Goal: Transaction & Acquisition: Purchase product/service

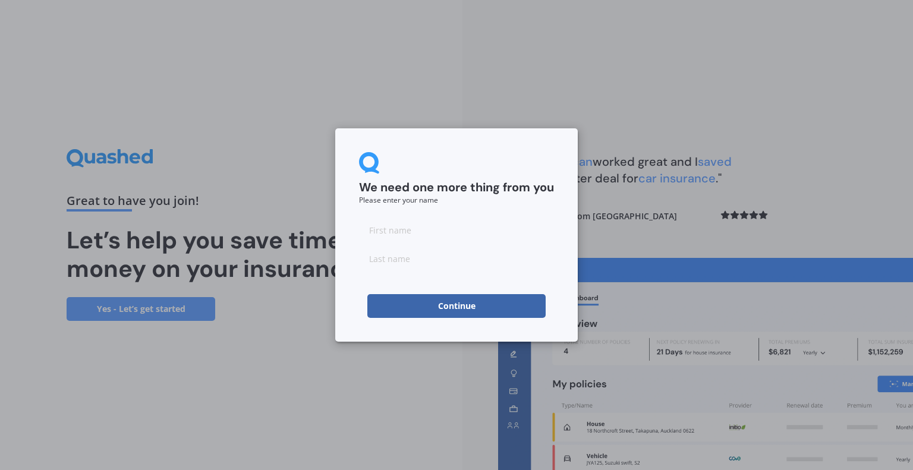
click at [396, 232] on input at bounding box center [456, 230] width 195 height 24
type input "[PERSON_NAME]"
click at [404, 262] on input at bounding box center [456, 259] width 195 height 24
type input "Howis"
click at [462, 310] on button "Continue" at bounding box center [456, 306] width 178 height 24
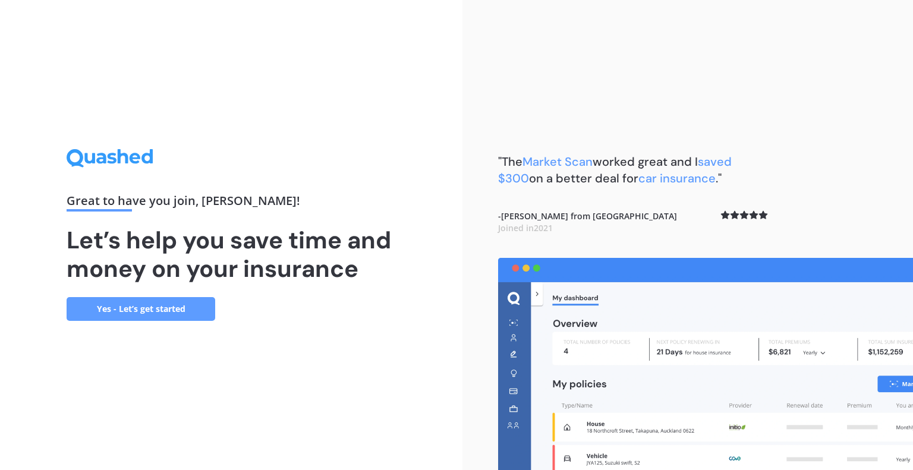
click at [152, 311] on link "Yes - Let’s get started" at bounding box center [141, 309] width 149 height 24
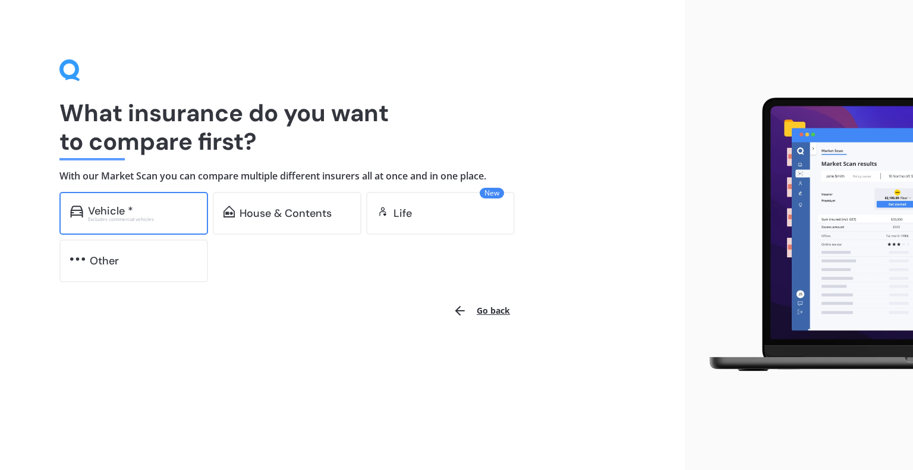
click at [138, 209] on div "Vehicle *" at bounding box center [142, 211] width 109 height 12
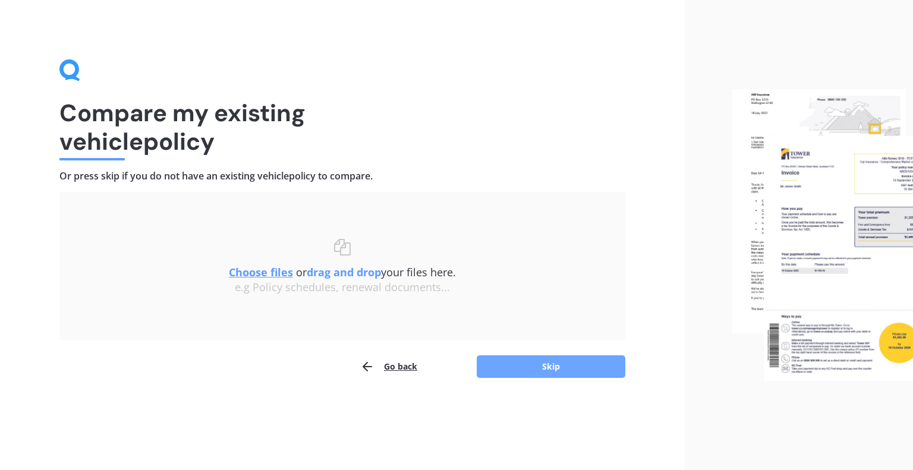
click at [551, 366] on button "Skip" at bounding box center [551, 366] width 149 height 23
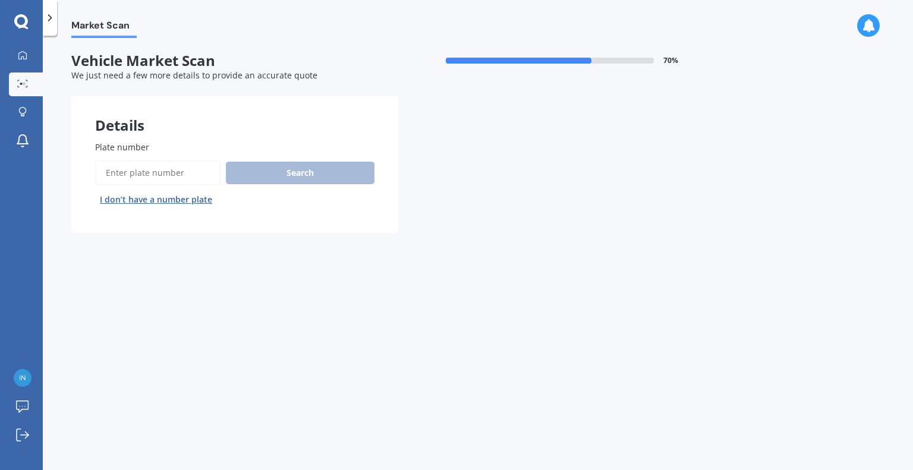
click at [143, 175] on input "Plate number" at bounding box center [158, 172] width 126 height 25
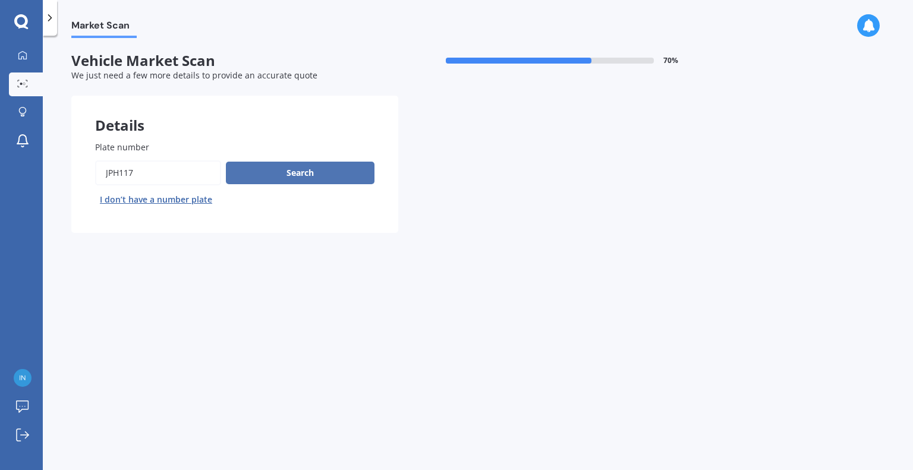
type input "JPH117"
click at [276, 171] on button "Search" at bounding box center [300, 173] width 149 height 23
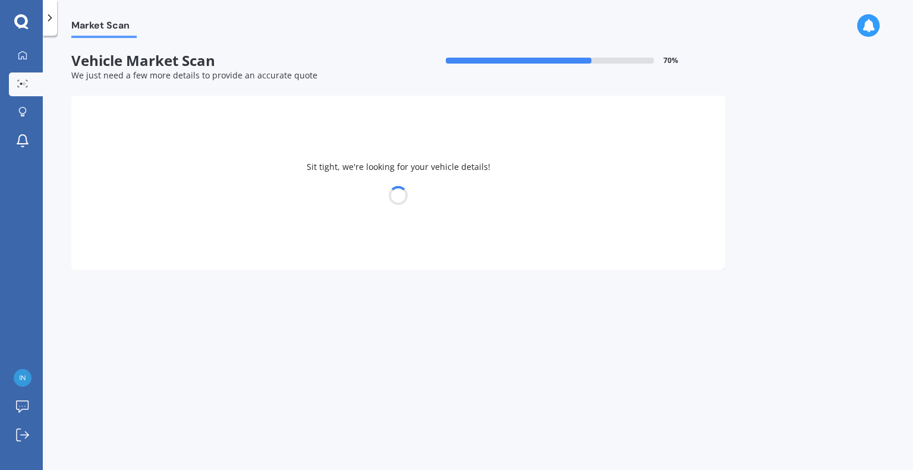
select select "HONDA"
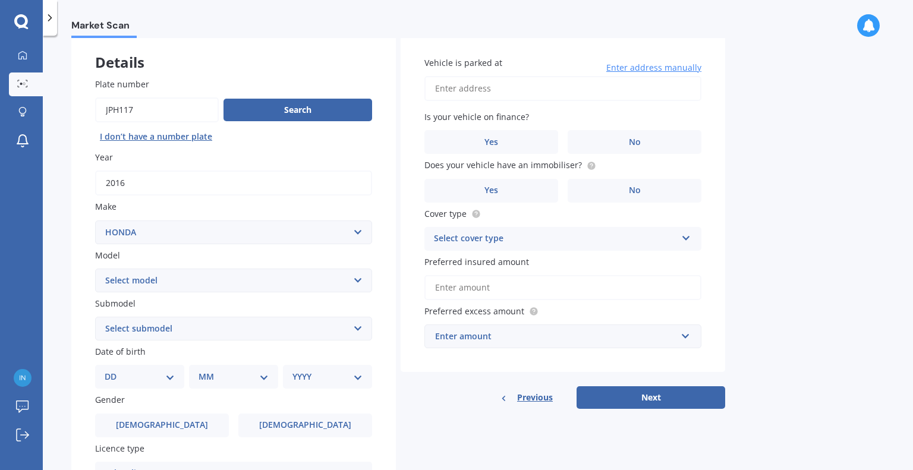
scroll to position [74, 0]
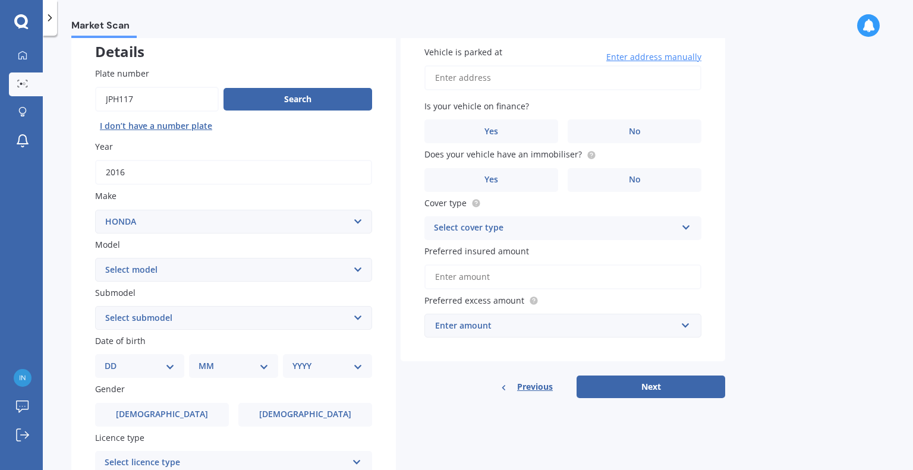
click at [360, 269] on select "Select model Accord Acty Acura Airwave Ascot Avancier Beat Capa City Civic Conc…" at bounding box center [233, 270] width 277 height 24
select select "CR-V"
click at [95, 258] on select "Select model Accord Acty Acura Airwave Ascot Avancier Beat Capa City Civic Conc…" at bounding box center [233, 270] width 277 height 24
click at [353, 316] on select "Select submodel (all other) 2WD 2WD Sport 7 1.5 2WD Touring 1.5 4WD AWD AWD Spo…" at bounding box center [233, 318] width 277 height 24
select select "2WD"
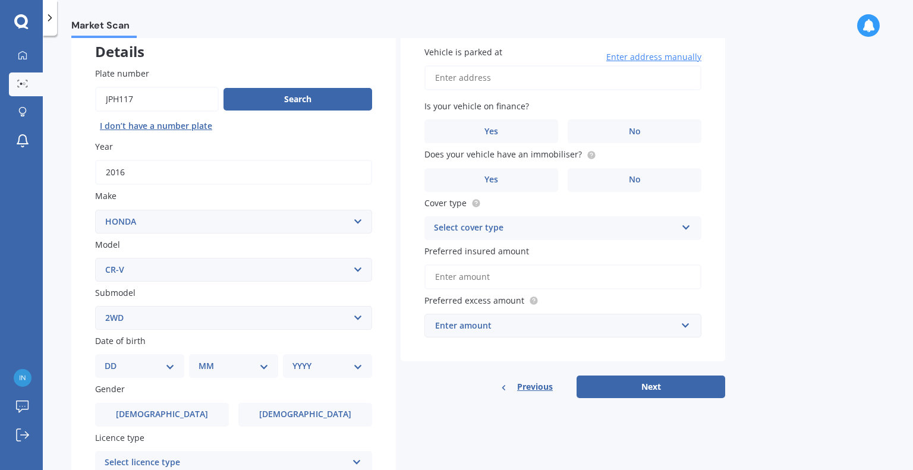
click at [95, 306] on select "Select submodel (all other) 2WD 2WD Sport 7 1.5 2WD Touring 1.5 4WD AWD AWD Spo…" at bounding box center [233, 318] width 277 height 24
click at [169, 362] on select "DD 01 02 03 04 05 06 07 08 09 10 11 12 13 14 15 16 17 18 19 20 21 22 23 24 25 2…" at bounding box center [140, 366] width 70 height 13
select select "28"
click at [114, 360] on select "DD 01 02 03 04 05 06 07 08 09 10 11 12 13 14 15 16 17 18 19 20 21 22 23 24 25 2…" at bounding box center [140, 366] width 70 height 13
click at [265, 364] on select "MM 01 02 03 04 05 06 07 08 09 10 11 12" at bounding box center [235, 366] width 65 height 13
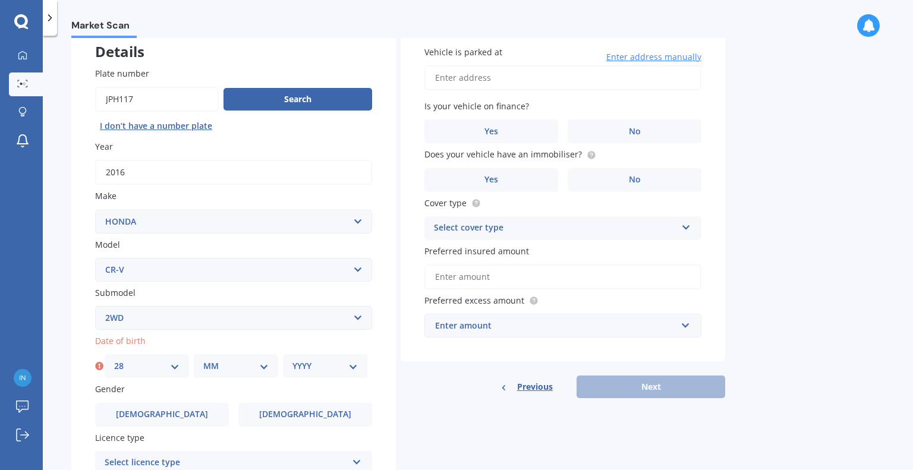
select select "09"
click at [203, 360] on select "MM 01 02 03 04 05 06 07 08 09 10 11 12" at bounding box center [235, 366] width 65 height 13
click at [351, 364] on select "YYYY 2025 2024 2023 2022 2021 2020 2019 2018 2017 2016 2015 2014 2013 2012 2011…" at bounding box center [324, 366] width 65 height 13
select select "1975"
click at [292, 360] on select "YYYY 2025 2024 2023 2022 2021 2020 2019 2018 2017 2016 2015 2014 2013 2012 2011…" at bounding box center [324, 366] width 65 height 13
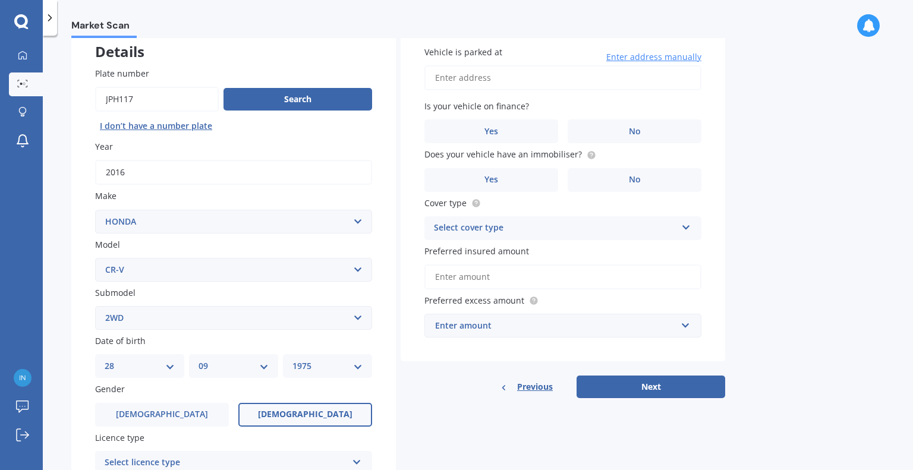
click at [347, 411] on label "[DEMOGRAPHIC_DATA]" at bounding box center [305, 415] width 134 height 24
click at [0, 0] on input "[DEMOGRAPHIC_DATA]" at bounding box center [0, 0] width 0 height 0
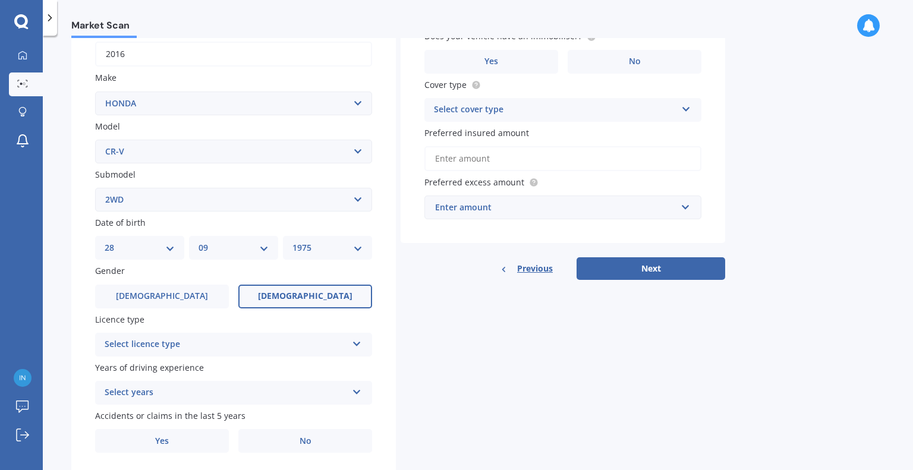
scroll to position [194, 0]
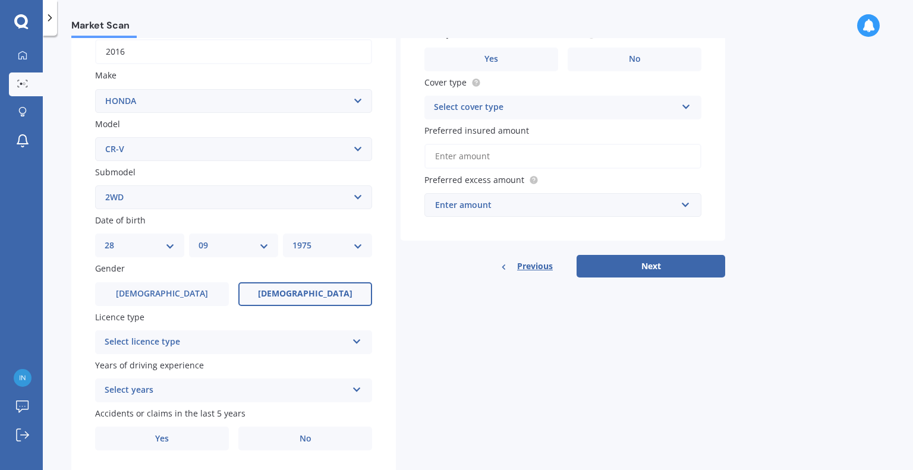
click at [363, 336] on div "Select licence type NZ Full NZ Restricted NZ Learners [GEOGRAPHIC_DATA] [GEOGRA…" at bounding box center [233, 342] width 277 height 24
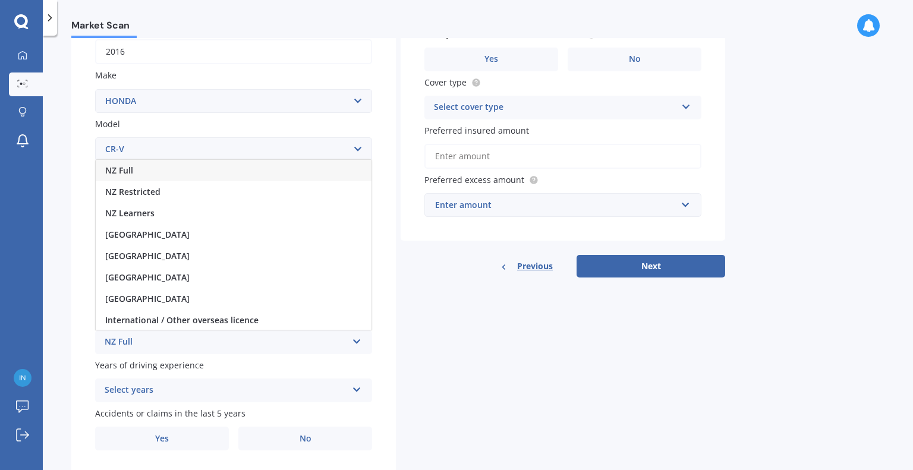
click at [124, 166] on span "NZ Full" at bounding box center [119, 170] width 28 height 11
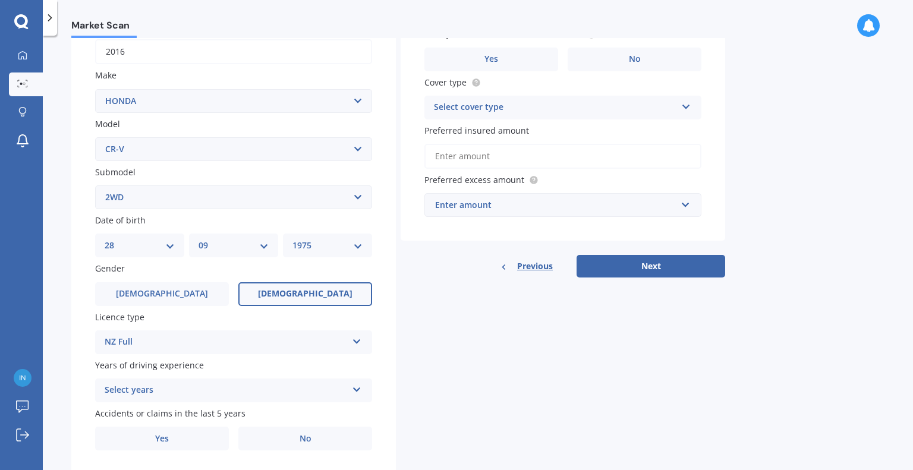
click at [357, 388] on icon at bounding box center [357, 387] width 10 height 8
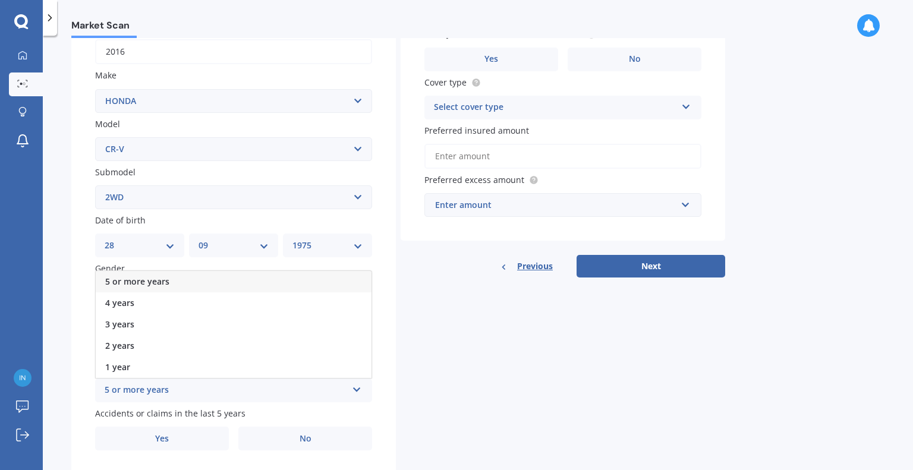
click at [245, 278] on div "5 or more years" at bounding box center [234, 281] width 276 height 21
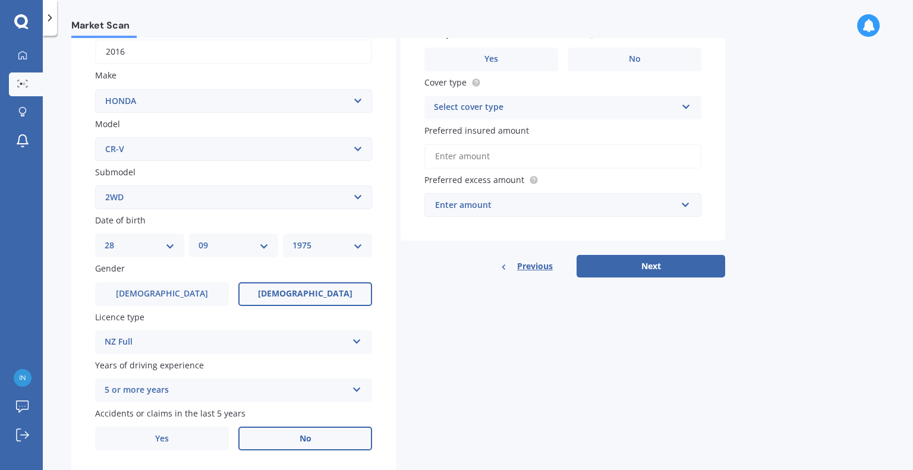
click at [314, 442] on label "No" at bounding box center [305, 439] width 134 height 24
click at [0, 0] on input "No" at bounding box center [0, 0] width 0 height 0
drag, startPoint x: 905, startPoint y: 215, endPoint x: 898, endPoint y: 176, distance: 39.8
click at [898, 176] on div "Market Scan Vehicle Market Scan 70 % We just need a few more details to provide…" at bounding box center [478, 255] width 870 height 435
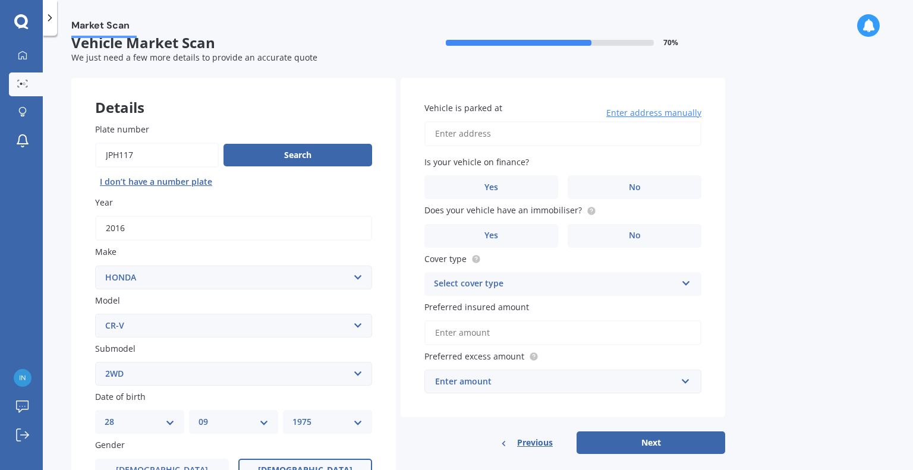
scroll to position [17, 0]
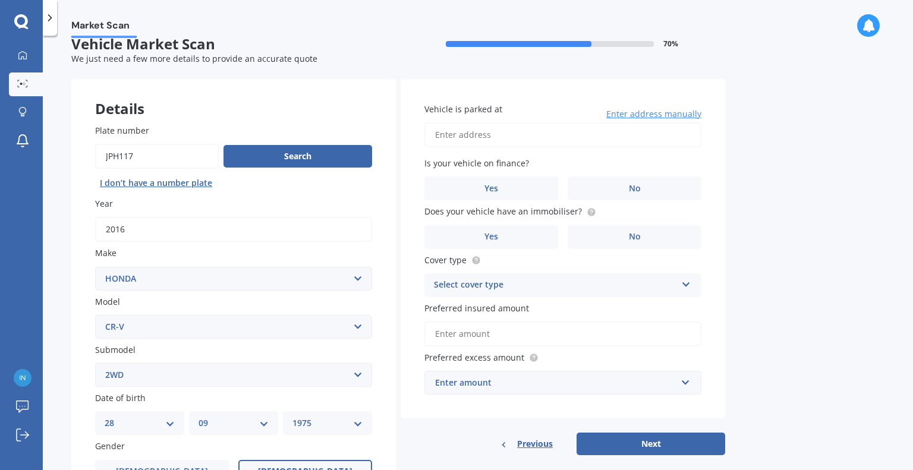
click at [502, 140] on input "Vehicle is parked at" at bounding box center [562, 134] width 277 height 25
type input "[STREET_ADDRESS]"
click at [640, 194] on label "No" at bounding box center [635, 189] width 134 height 24
click at [0, 0] on input "No" at bounding box center [0, 0] width 0 height 0
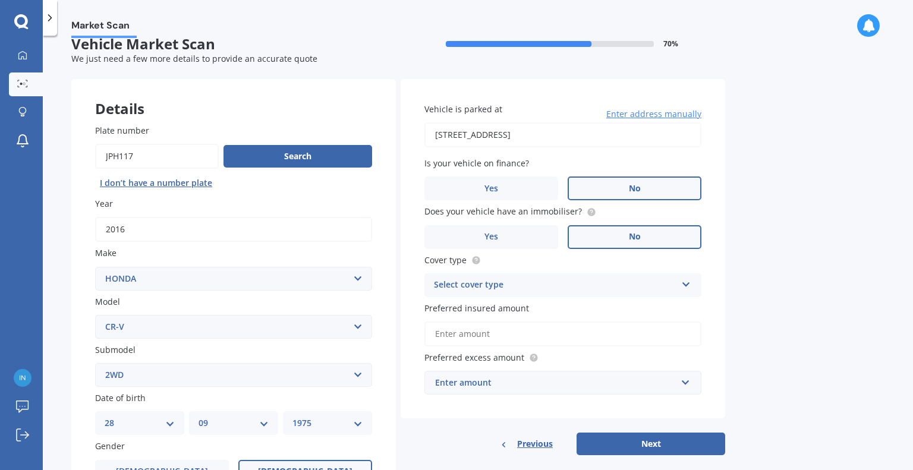
click at [637, 237] on span "No" at bounding box center [635, 237] width 12 height 10
click at [0, 0] on input "No" at bounding box center [0, 0] width 0 height 0
click at [687, 282] on icon at bounding box center [686, 282] width 10 height 8
click at [479, 311] on span "Comprehensive" at bounding box center [466, 308] width 63 height 11
click at [521, 339] on input "Preferred insured amount" at bounding box center [562, 334] width 277 height 25
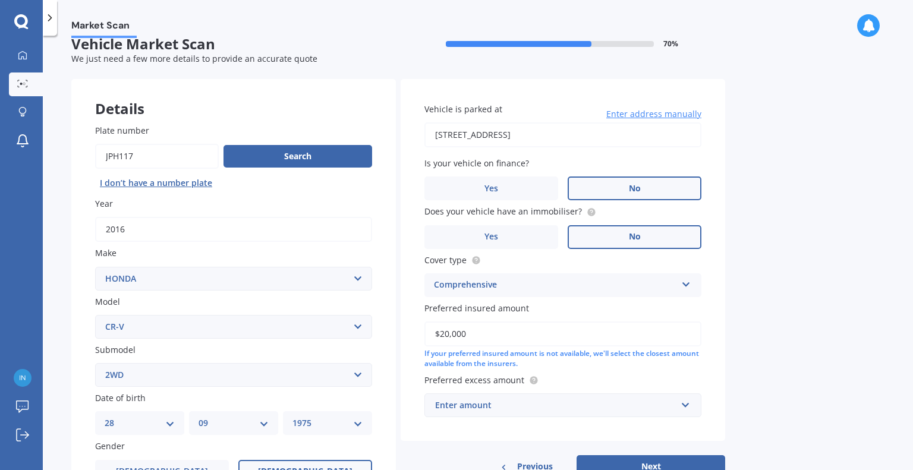
type input "$20,000"
click at [687, 408] on input "text" at bounding box center [559, 405] width 266 height 23
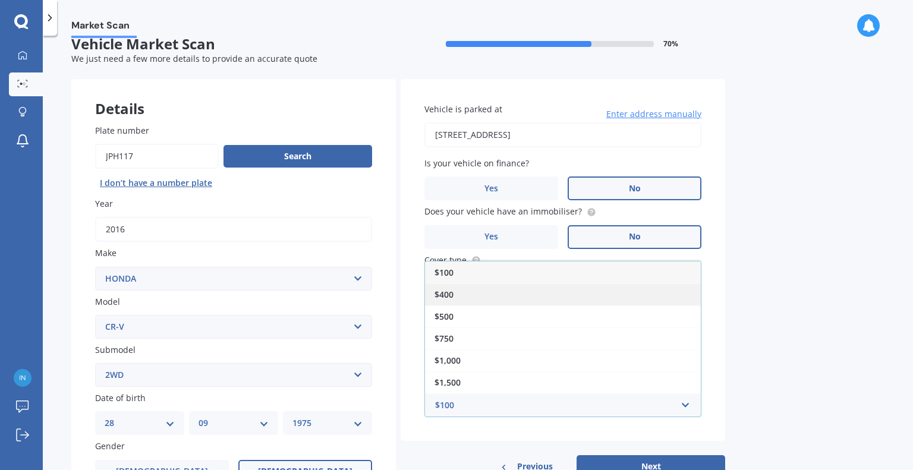
click at [439, 292] on span "$400" at bounding box center [444, 294] width 19 height 11
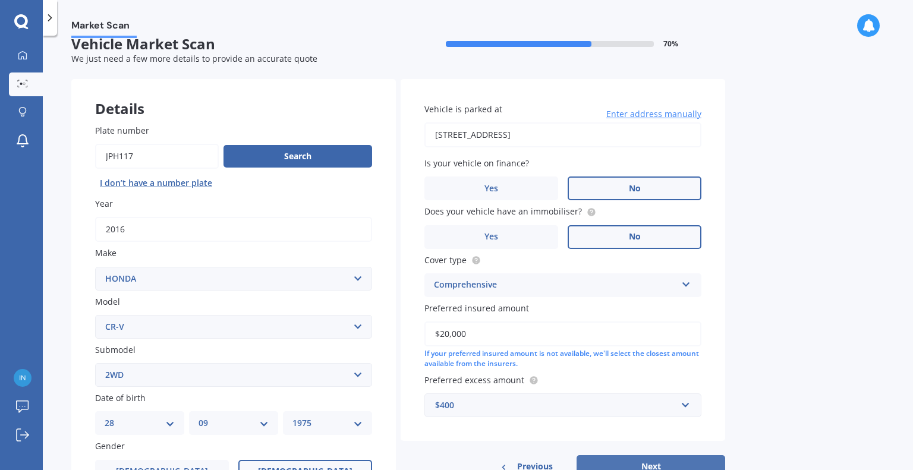
click at [694, 462] on button "Next" at bounding box center [651, 466] width 149 height 23
select select "28"
select select "09"
select select "1975"
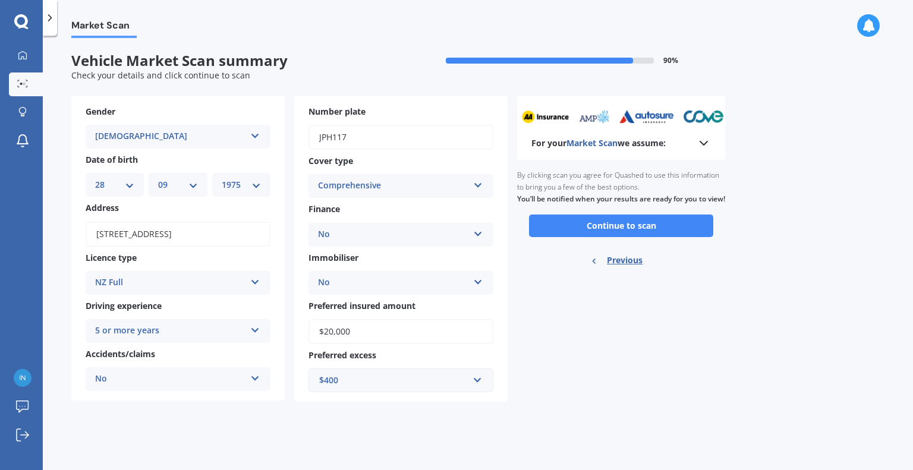
scroll to position [0, 0]
click at [634, 237] on button "Continue to scan" at bounding box center [621, 226] width 184 height 23
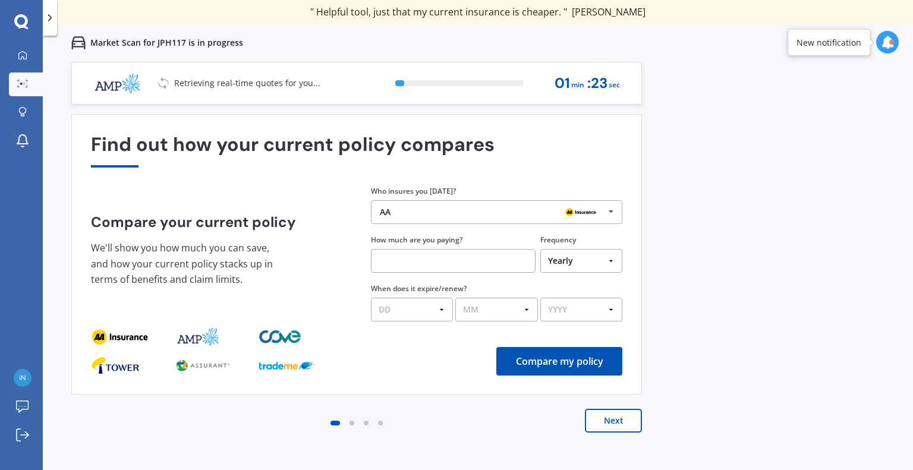
click at [615, 209] on icon at bounding box center [611, 212] width 18 height 22
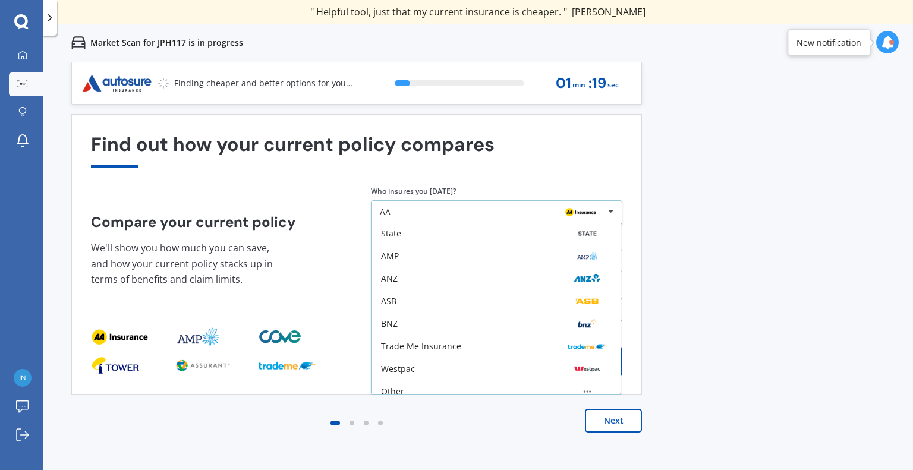
scroll to position [78, 0]
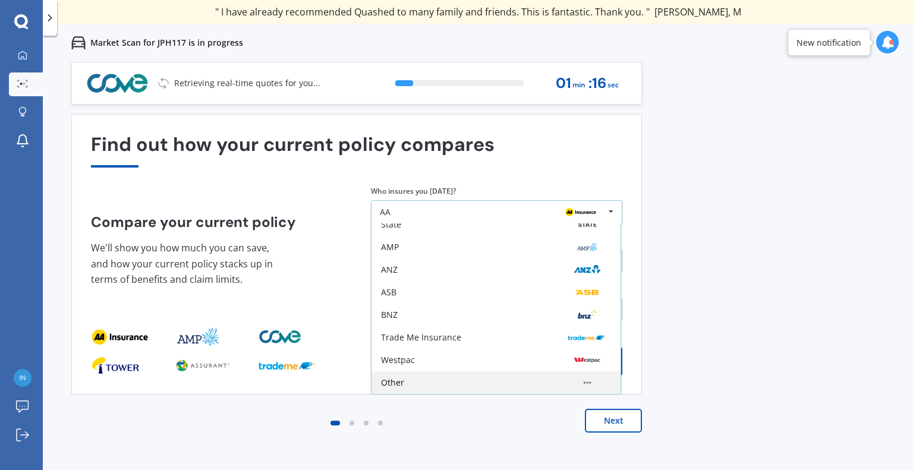
click at [588, 385] on img at bounding box center [587, 383] width 38 height 14
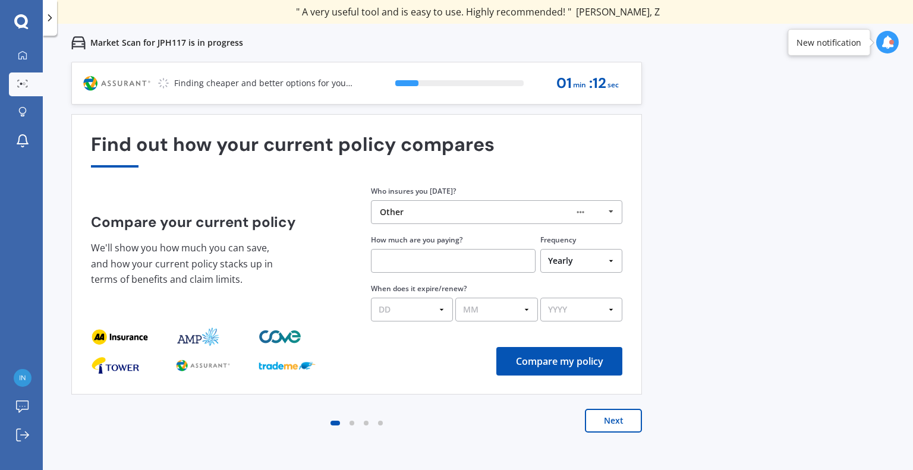
click at [471, 261] on input "text" at bounding box center [453, 261] width 165 height 24
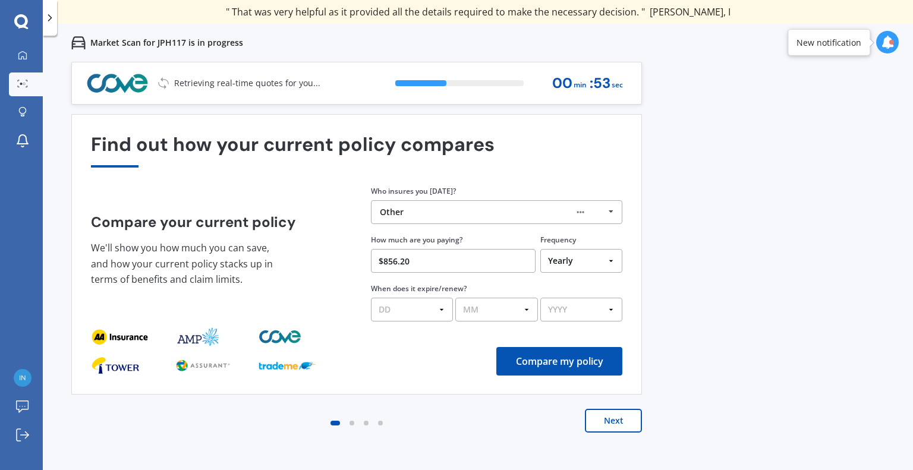
type input "$856.20"
click at [442, 312] on select "DD 01 02 03 04 05 06 07 08 09 10 11 12 13 14 15 16 17 18 19 20 21 22 23 24 25 2…" at bounding box center [412, 310] width 82 height 24
select select "11"
click at [371, 298] on select "DD 01 02 03 04 05 06 07 08 09 10 11 12 13 14 15 16 17 18 19 20 21 22 23 24 25 2…" at bounding box center [412, 310] width 82 height 24
click at [527, 309] on select "MM 01 02 03 04 05 06 07 08 09 10 11 12" at bounding box center [496, 310] width 82 height 24
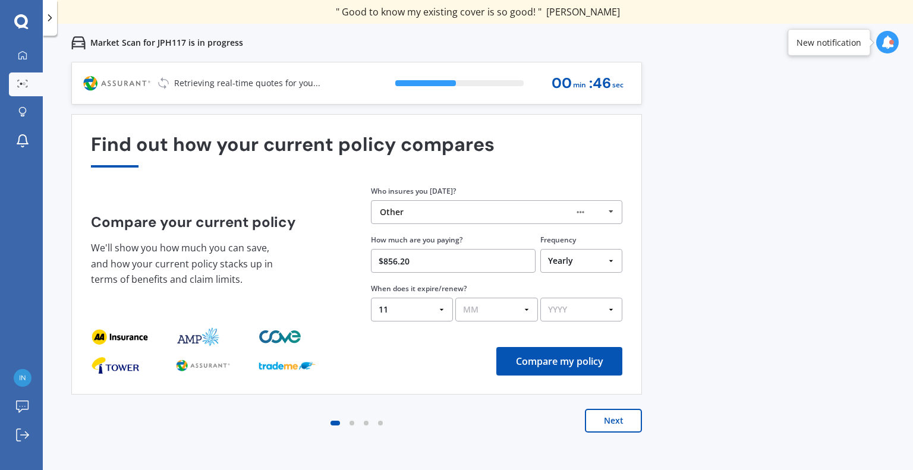
select select "09"
click at [455, 298] on select "MM 01 02 03 04 05 06 07 08 09 10 11 12" at bounding box center [496, 310] width 82 height 24
click at [613, 309] on select "YYYY 2026 2025 2024" at bounding box center [581, 310] width 82 height 24
select select "2025"
click at [540, 298] on select "YYYY 2026 2025 2024" at bounding box center [581, 310] width 82 height 24
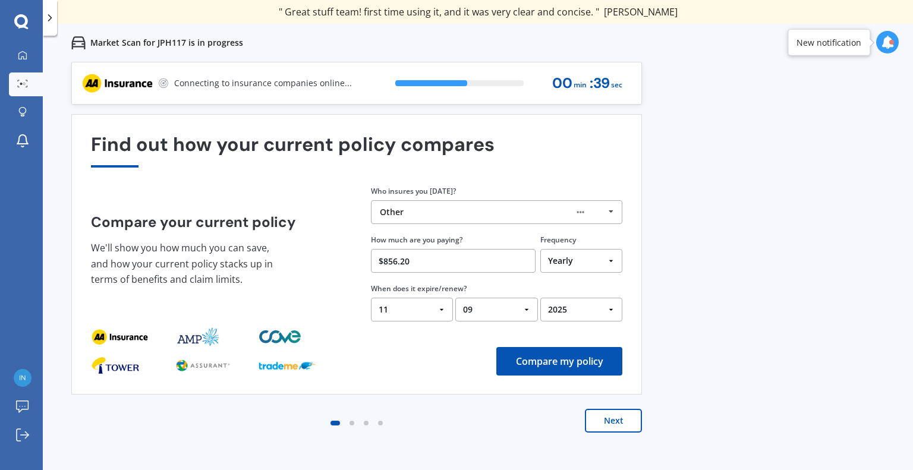
click at [599, 358] on button "Compare my policy" at bounding box center [559, 361] width 126 height 29
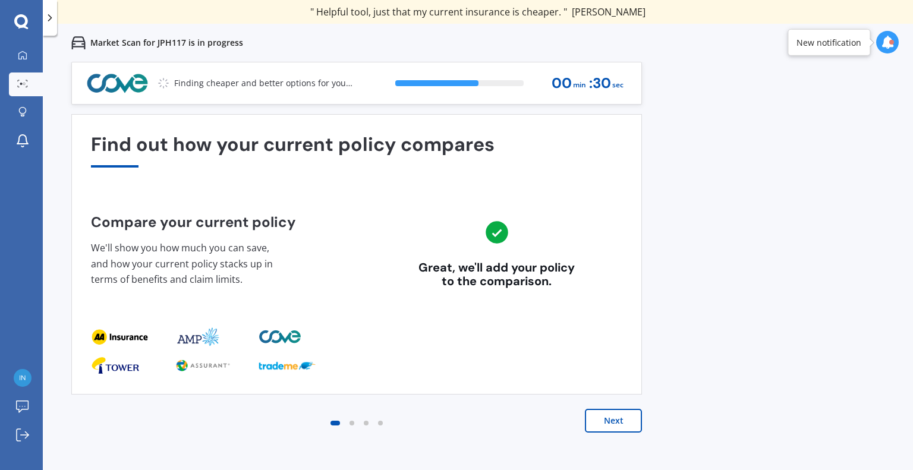
click at [631, 418] on button "Next" at bounding box center [613, 421] width 57 height 24
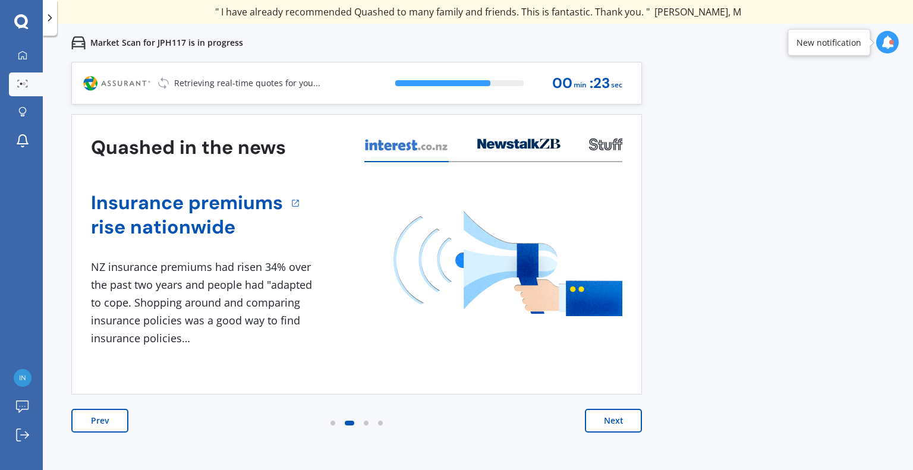
click at [605, 420] on button "Next" at bounding box center [613, 421] width 57 height 24
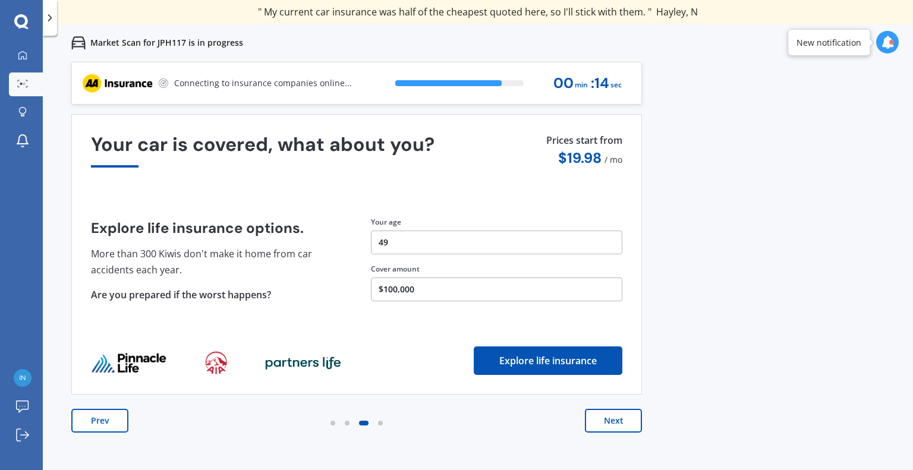
click at [631, 424] on button "Next" at bounding box center [613, 421] width 57 height 24
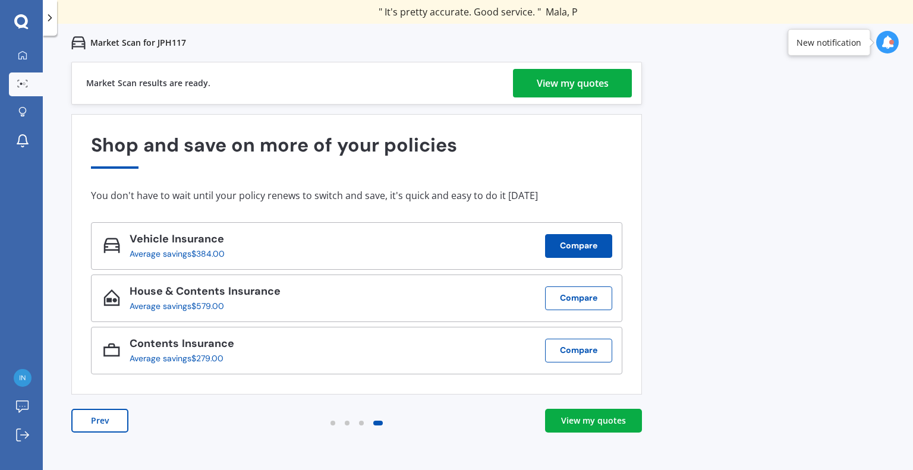
click at [578, 244] on button "Compare" at bounding box center [578, 246] width 67 height 24
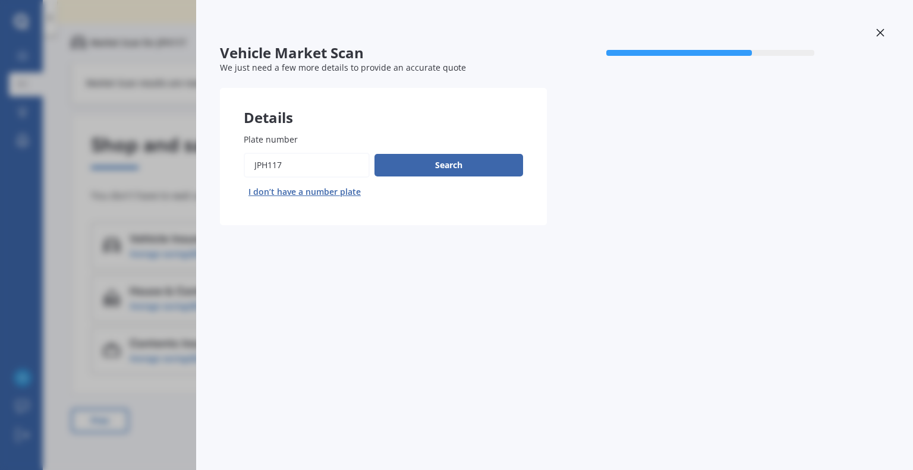
click at [879, 32] on icon at bounding box center [880, 33] width 8 height 8
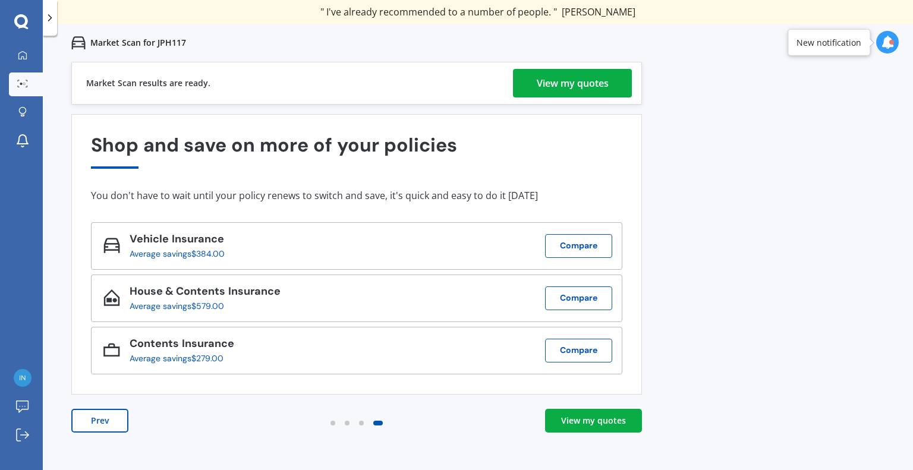
click at [602, 427] on link "View my quotes" at bounding box center [593, 421] width 97 height 24
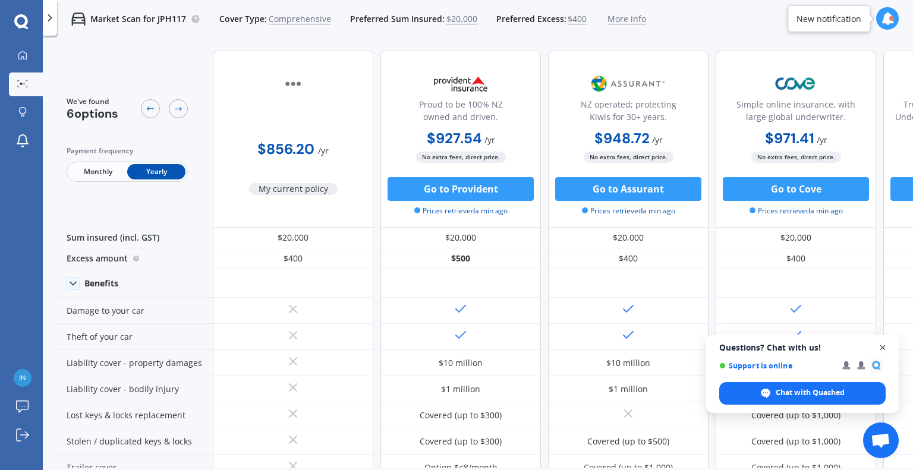
click at [882, 345] on span "Open chat" at bounding box center [883, 348] width 15 height 15
